Goal: Task Accomplishment & Management: Manage account settings

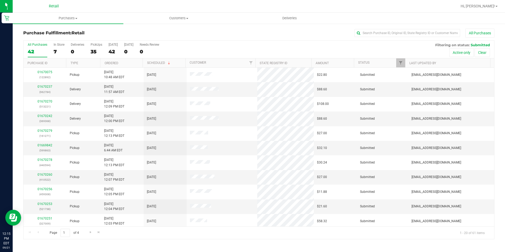
click at [72, 49] on div "0" at bounding box center [77, 52] width 13 height 6
click at [0, 0] on input "Deliveries 0" at bounding box center [0, 0] width 0 height 0
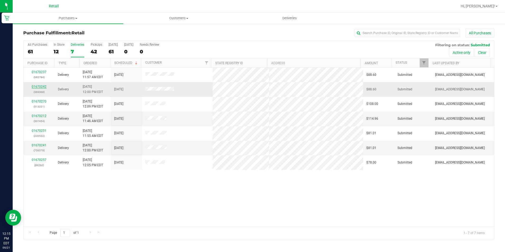
click at [38, 86] on link "01670242" at bounding box center [39, 87] width 15 height 4
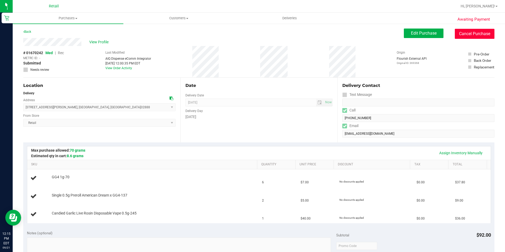
click at [466, 34] on button "Cancel Purchase" at bounding box center [475, 34] width 40 height 10
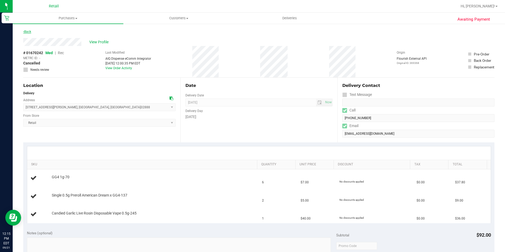
click at [29, 31] on link "Back" at bounding box center [27, 32] width 8 height 4
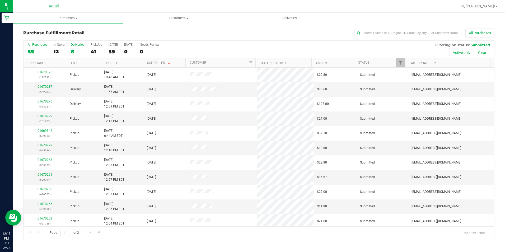
click at [72, 49] on div "6" at bounding box center [77, 52] width 13 height 6
click at [0, 0] on input "Deliveries 6" at bounding box center [0, 0] width 0 height 0
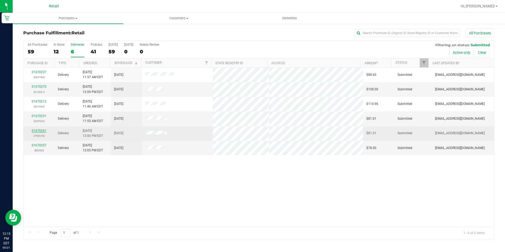
click at [39, 132] on link "01670241" at bounding box center [39, 131] width 15 height 4
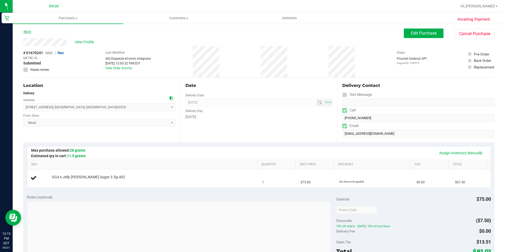
click at [25, 31] on link "Back" at bounding box center [27, 32] width 8 height 4
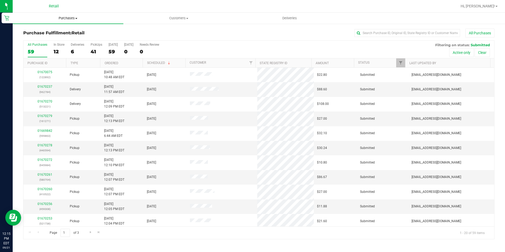
click at [70, 23] on uib-tab-heading "Purchases Summary of purchases Fulfillment All purchases" at bounding box center [68, 18] width 111 height 11
click at [51, 31] on span "Summary of purchases" at bounding box center [40, 32] width 54 height 4
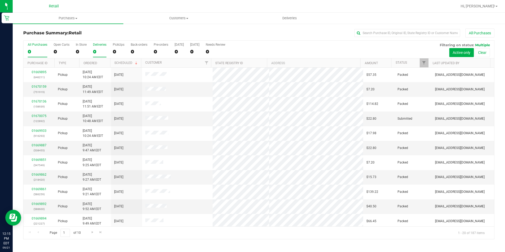
click at [94, 50] on div "0" at bounding box center [99, 52] width 13 height 6
click at [0, 0] on input "Deliveries 0" at bounding box center [0, 0] width 0 height 0
click at [66, 16] on span "Purchases" at bounding box center [68, 18] width 111 height 5
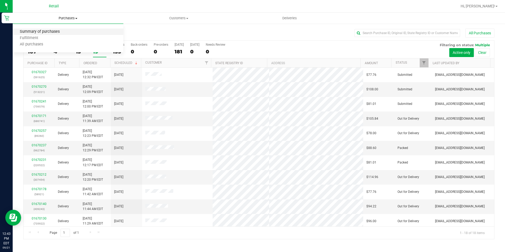
click at [47, 33] on span "Summary of purchases" at bounding box center [40, 32] width 54 height 4
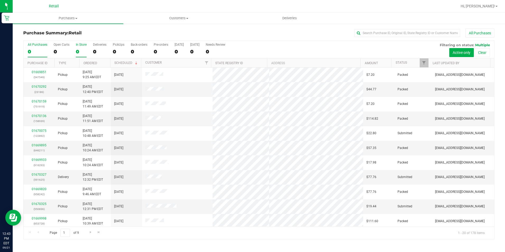
click at [77, 52] on div "0" at bounding box center [81, 52] width 11 height 6
click at [0, 0] on input "In Store 0" at bounding box center [0, 0] width 0 height 0
click at [95, 50] on div "0" at bounding box center [99, 52] width 13 height 6
click at [0, 0] on input "Deliveries 0" at bounding box center [0, 0] width 0 height 0
click at [66, 18] on span "Purchases" at bounding box center [68, 18] width 111 height 5
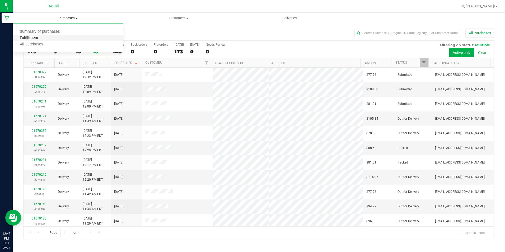
click at [38, 36] on span "Fulfillment" at bounding box center [29, 38] width 33 height 4
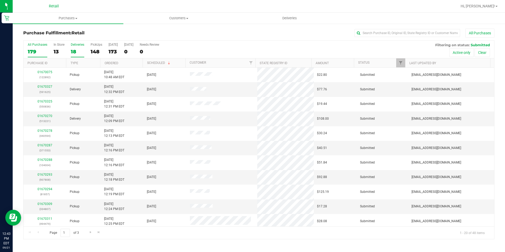
click at [72, 52] on div "18" at bounding box center [77, 52] width 13 height 6
click at [0, 0] on input "Deliveries 18" at bounding box center [0, 0] width 0 height 0
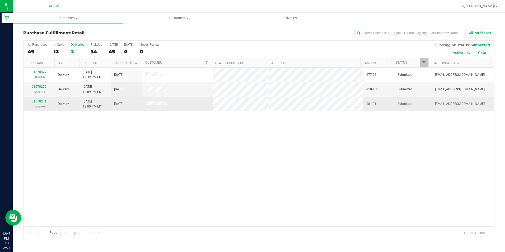
click at [42, 101] on link "01670241" at bounding box center [39, 102] width 15 height 4
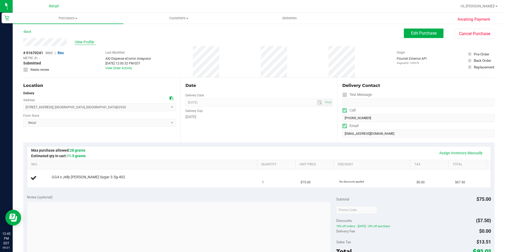
click at [82, 42] on span "View Profile" at bounding box center [85, 42] width 21 height 6
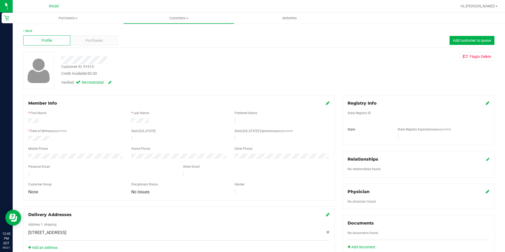
click at [82, 42] on div "Purchases" at bounding box center [93, 40] width 47 height 10
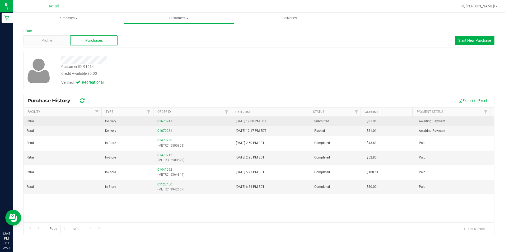
click at [159, 119] on div "01670241" at bounding box center [194, 121] width 72 height 5
click at [158, 119] on link "01670241" at bounding box center [165, 121] width 15 height 4
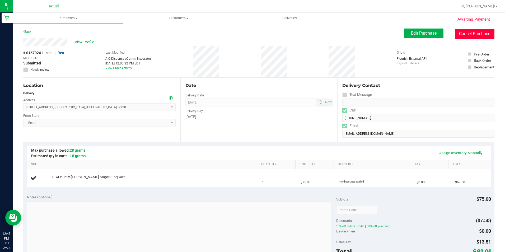
click at [474, 32] on button "Cancel Purchase" at bounding box center [475, 34] width 40 height 10
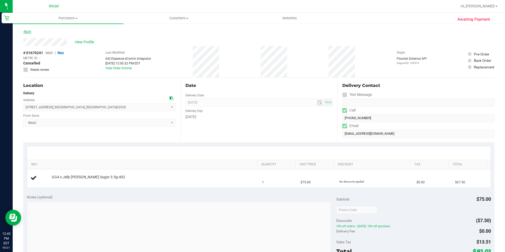
click at [27, 32] on link "Back" at bounding box center [27, 32] width 8 height 4
